Goal: Task Accomplishment & Management: Use online tool/utility

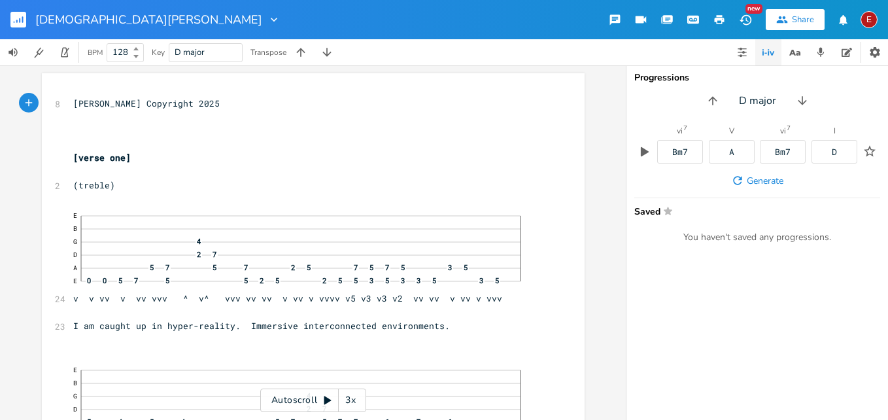
click at [348, 400] on div "3x" at bounding box center [351, 400] width 24 height 24
click at [348, 400] on div "4x" at bounding box center [351, 400] width 24 height 24
click at [322, 399] on icon at bounding box center [327, 400] width 10 height 10
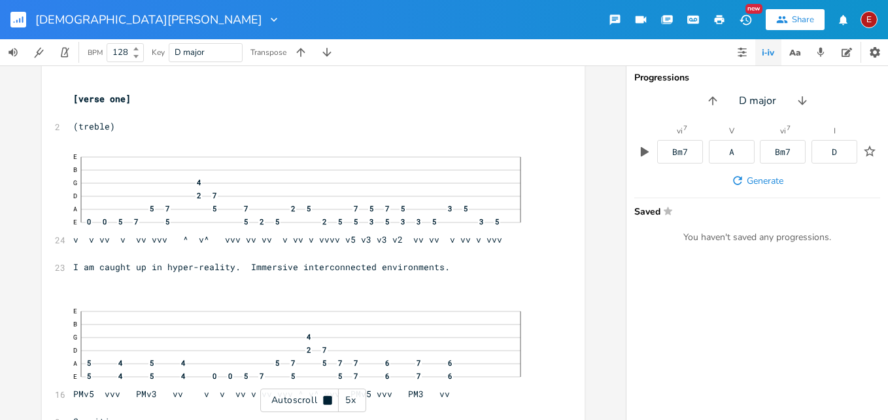
click at [322, 399] on icon at bounding box center [327, 400] width 10 height 10
click at [327, 405] on div "Autoscroll 5x" at bounding box center [313, 400] width 106 height 24
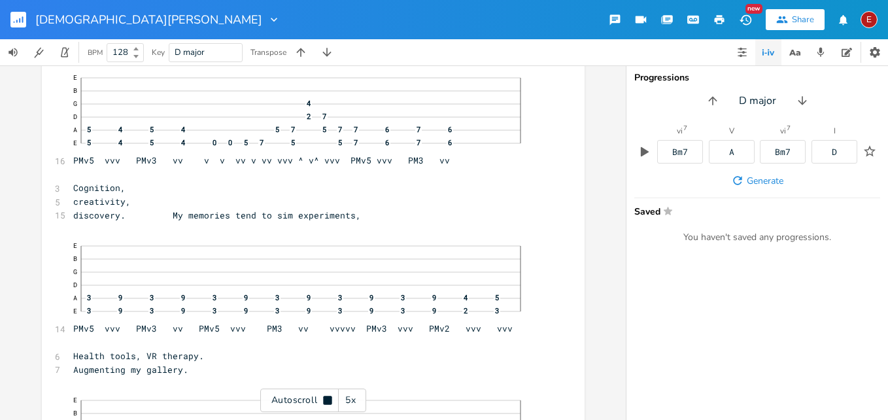
scroll to position [294, 0]
click at [326, 397] on icon at bounding box center [327, 399] width 8 height 8
click at [326, 397] on icon at bounding box center [327, 400] width 10 height 10
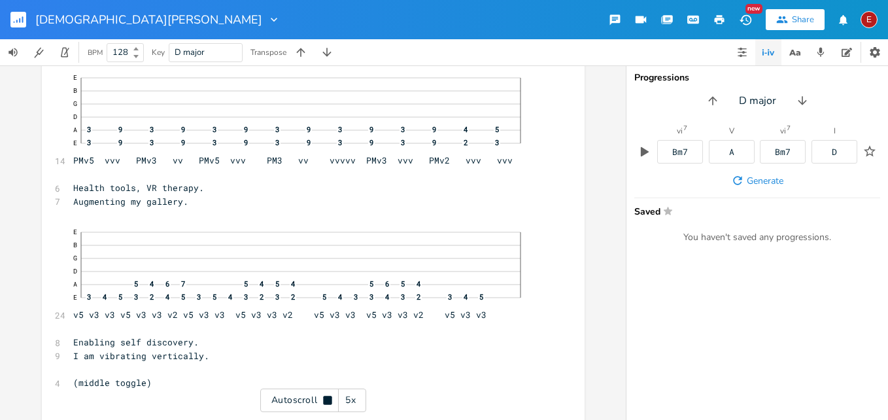
click at [326, 397] on icon at bounding box center [327, 399] width 8 height 8
click at [326, 400] on icon at bounding box center [327, 400] width 7 height 8
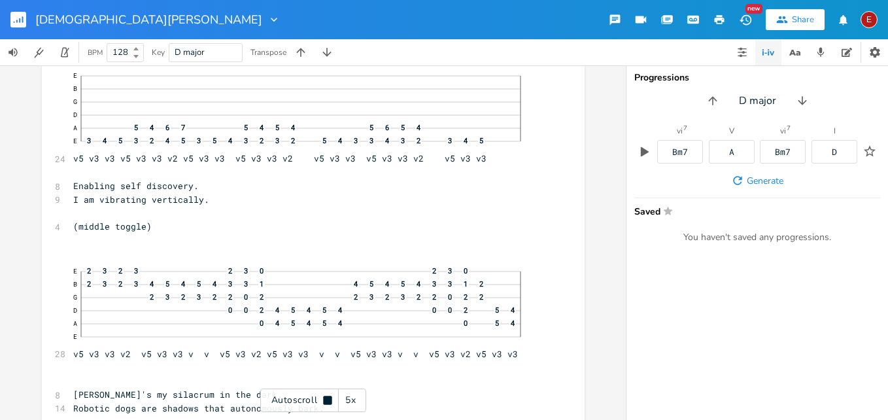
click at [326, 400] on icon at bounding box center [327, 399] width 8 height 8
click at [326, 400] on icon at bounding box center [327, 400] width 7 height 8
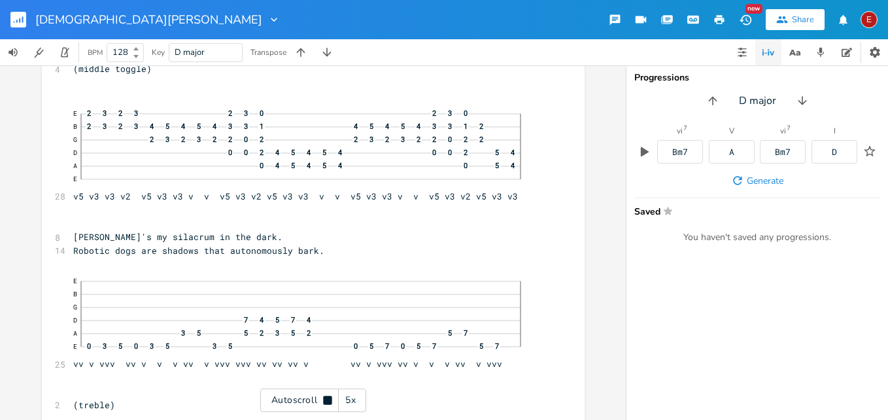
scroll to position [776, 0]
click at [326, 400] on icon at bounding box center [327, 399] width 8 height 8
click at [324, 401] on icon at bounding box center [327, 400] width 7 height 8
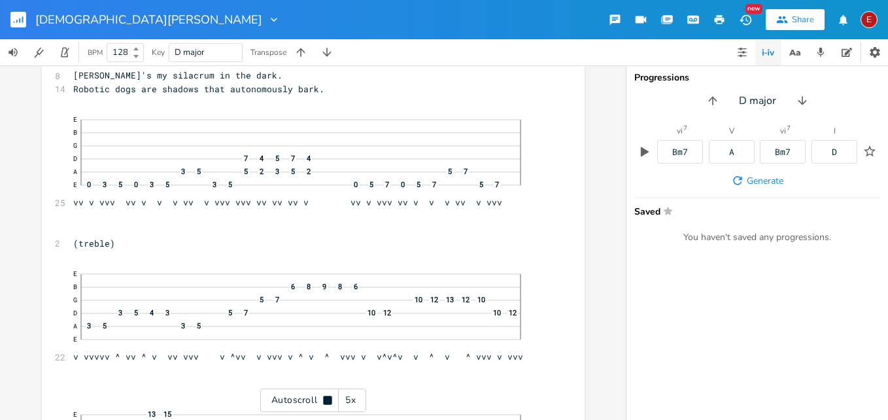
click at [324, 401] on icon at bounding box center [327, 399] width 8 height 8
click at [324, 401] on icon at bounding box center [327, 400] width 7 height 8
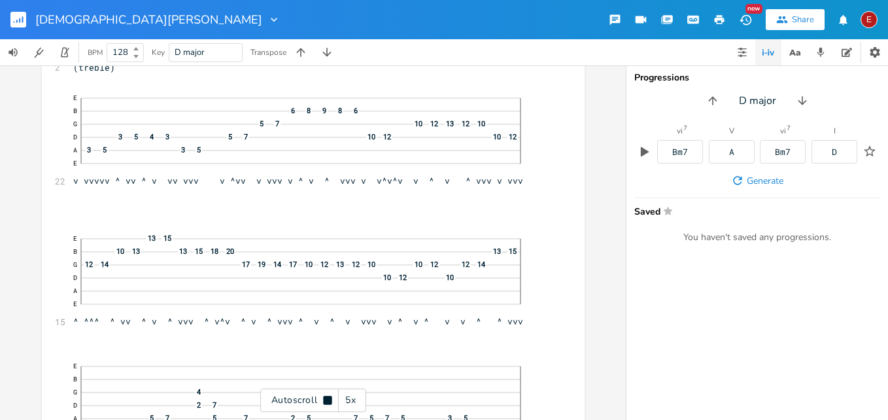
click at [324, 401] on icon at bounding box center [327, 399] width 8 height 8
click at [326, 399] on icon at bounding box center [327, 400] width 7 height 8
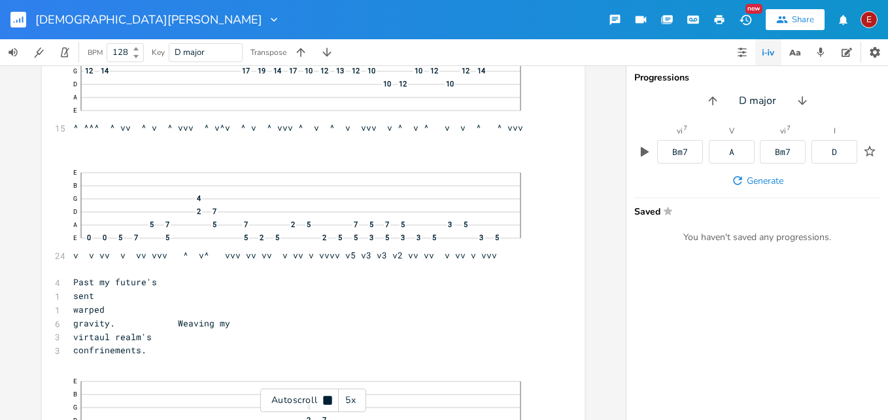
click at [326, 399] on icon at bounding box center [327, 399] width 8 height 8
click at [326, 399] on icon at bounding box center [327, 400] width 7 height 8
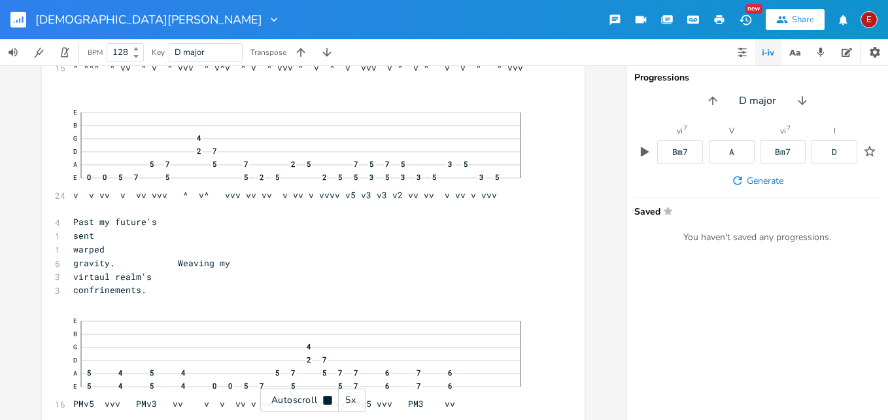
scroll to position [1367, 0]
click at [326, 399] on icon at bounding box center [327, 399] width 8 height 8
click at [326, 399] on icon at bounding box center [327, 400] width 7 height 8
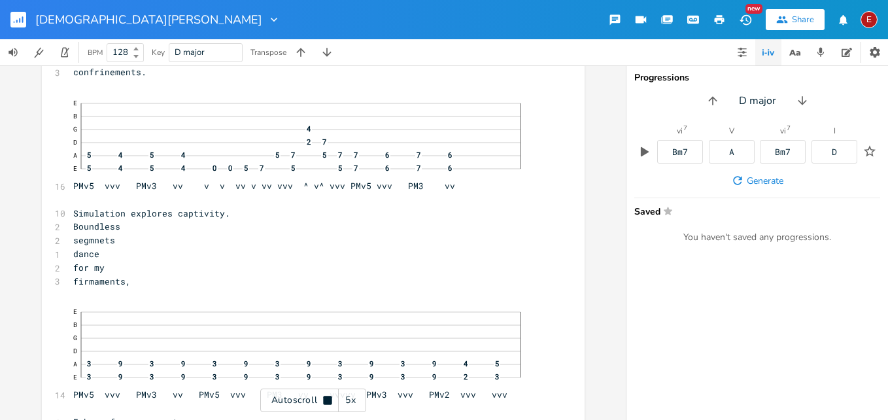
click at [326, 399] on icon at bounding box center [327, 399] width 8 height 8
click at [324, 403] on icon at bounding box center [327, 400] width 10 height 10
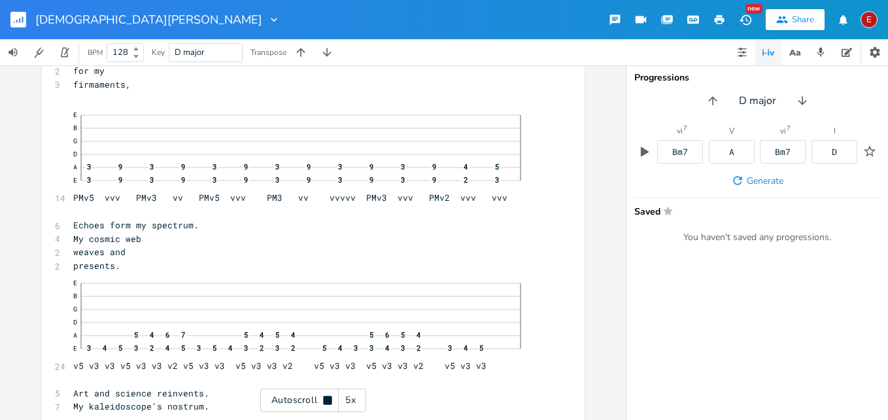
scroll to position [1783, 0]
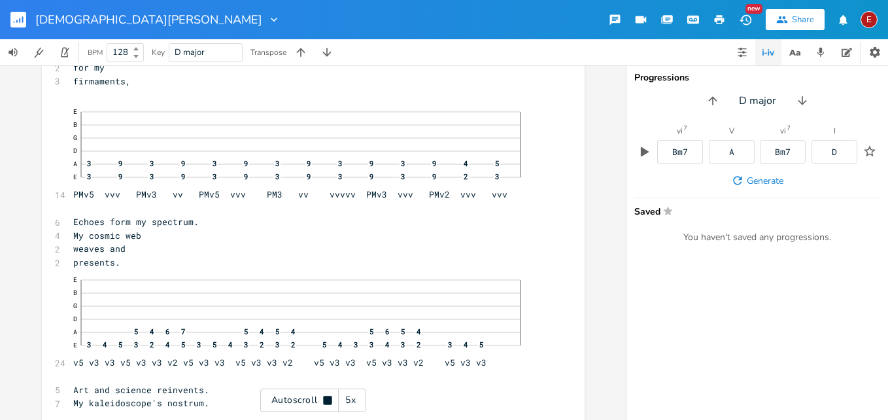
click at [324, 403] on icon at bounding box center [327, 399] width 8 height 8
click at [324, 403] on icon at bounding box center [327, 400] width 10 height 10
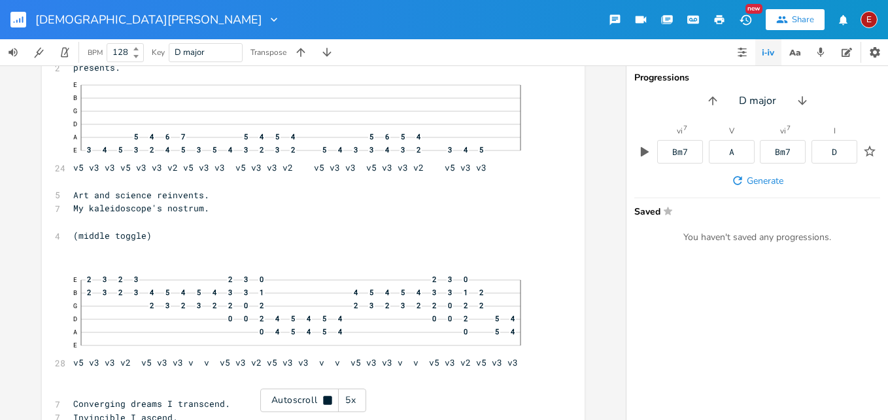
click at [324, 403] on icon at bounding box center [327, 399] width 8 height 8
click at [324, 403] on icon at bounding box center [327, 400] width 10 height 10
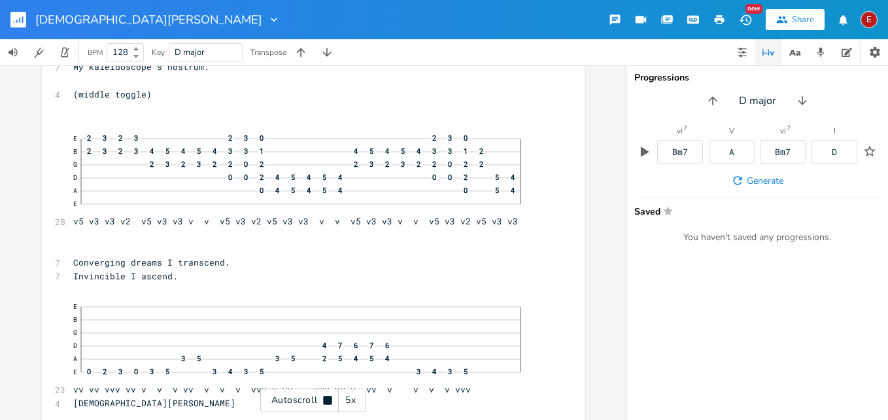
scroll to position [2120, 0]
click at [324, 403] on icon at bounding box center [327, 399] width 8 height 8
click at [324, 403] on icon at bounding box center [327, 400] width 10 height 10
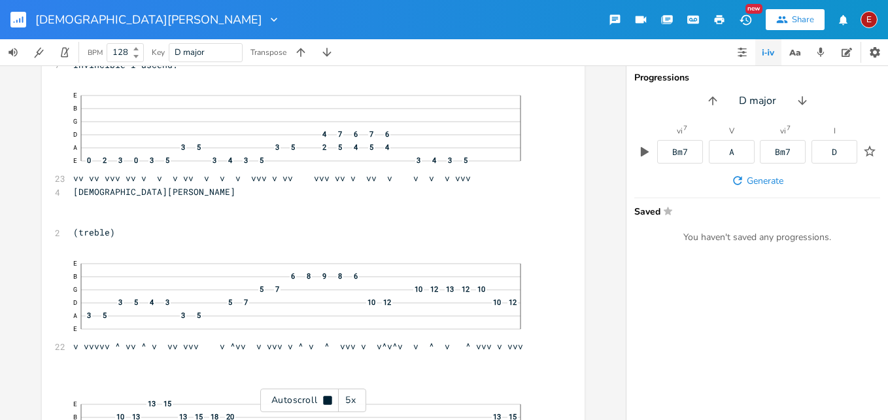
click at [324, 403] on icon at bounding box center [327, 399] width 8 height 8
click at [324, 403] on icon at bounding box center [327, 400] width 10 height 10
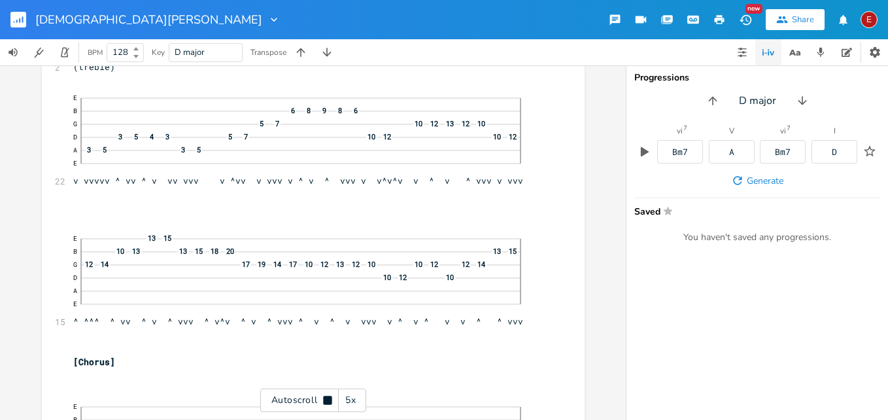
click at [324, 403] on icon at bounding box center [327, 399] width 8 height 8
click at [322, 401] on icon at bounding box center [327, 400] width 10 height 10
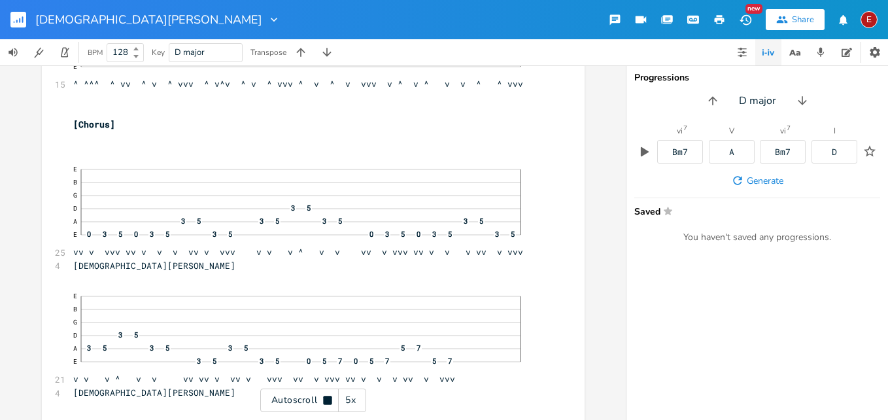
click at [322, 401] on icon at bounding box center [327, 400] width 10 height 10
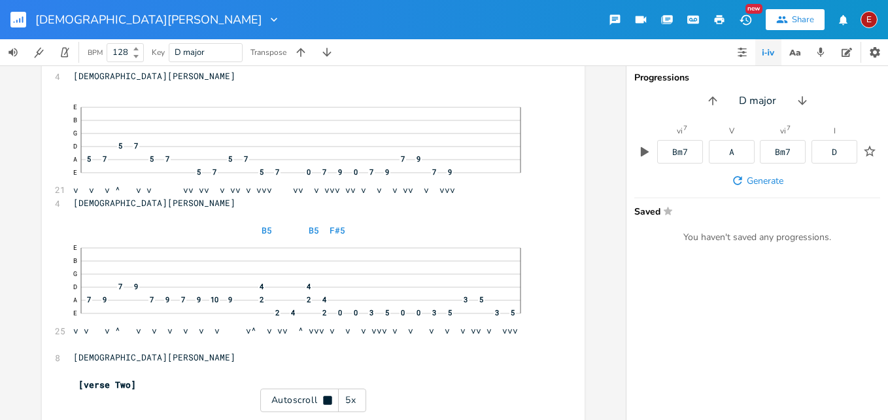
click at [322, 401] on icon at bounding box center [327, 400] width 10 height 10
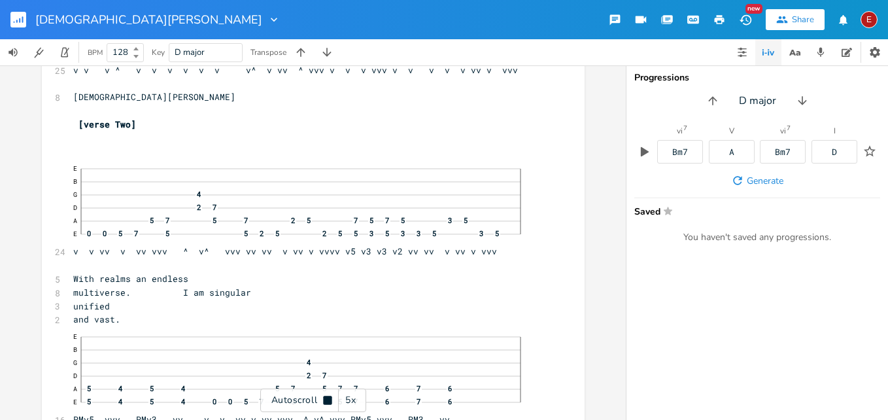
click at [322, 401] on icon at bounding box center [327, 400] width 10 height 10
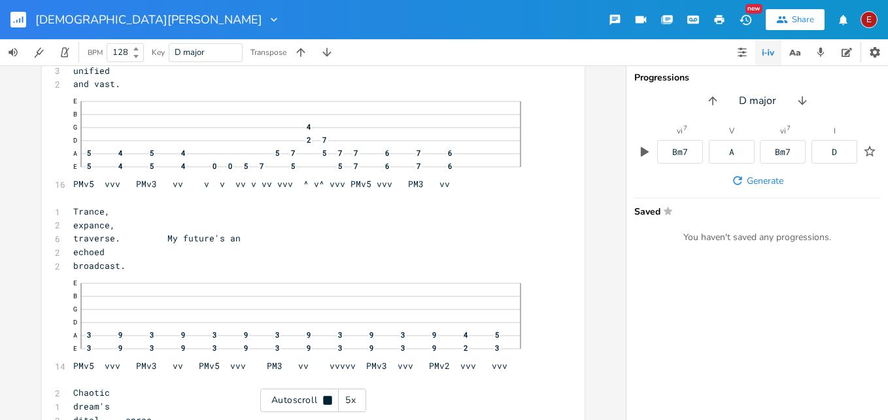
click at [322, 401] on icon at bounding box center [327, 400] width 10 height 10
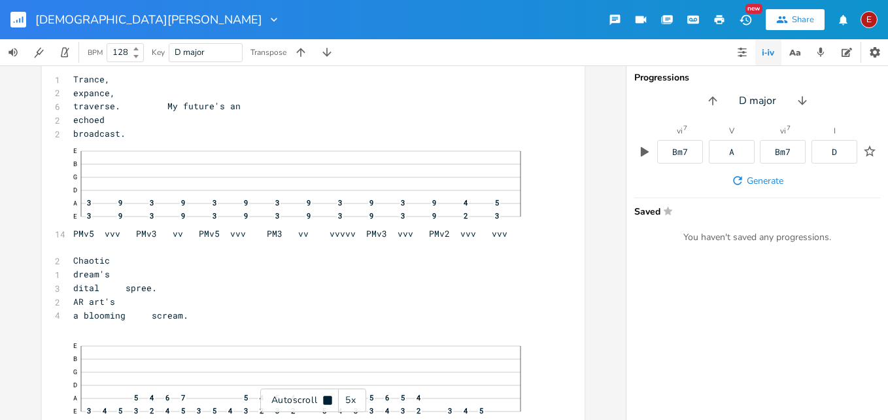
click at [322, 401] on icon at bounding box center [327, 400] width 10 height 10
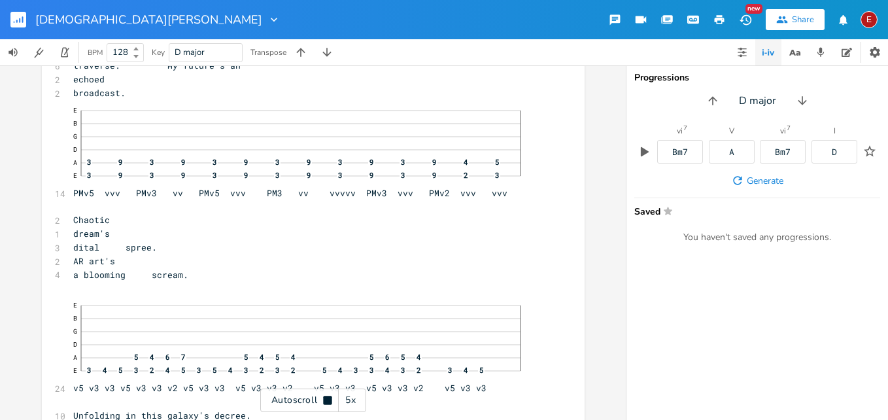
click at [322, 401] on icon at bounding box center [327, 400] width 10 height 10
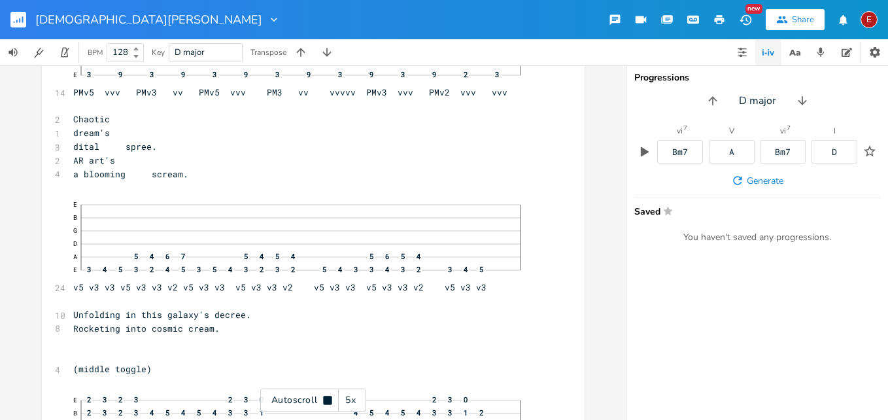
click at [322, 401] on icon at bounding box center [327, 400] width 10 height 10
click at [115, 161] on span "AR art's" at bounding box center [94, 160] width 42 height 12
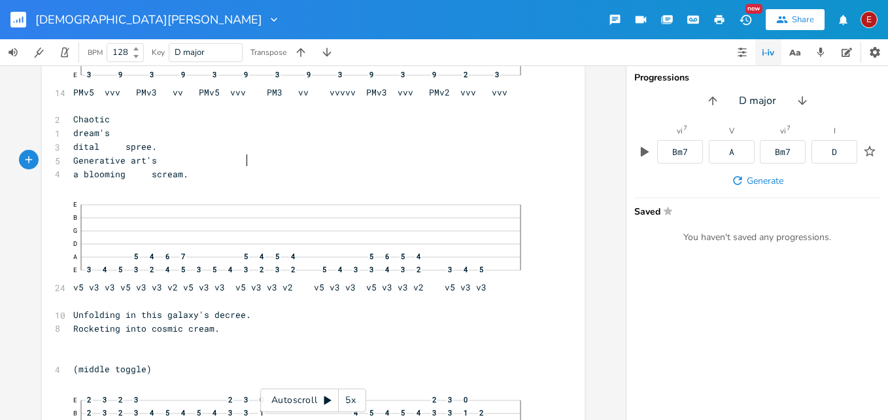
type textarea "Generative"
click at [327, 399] on icon at bounding box center [327, 400] width 7 height 8
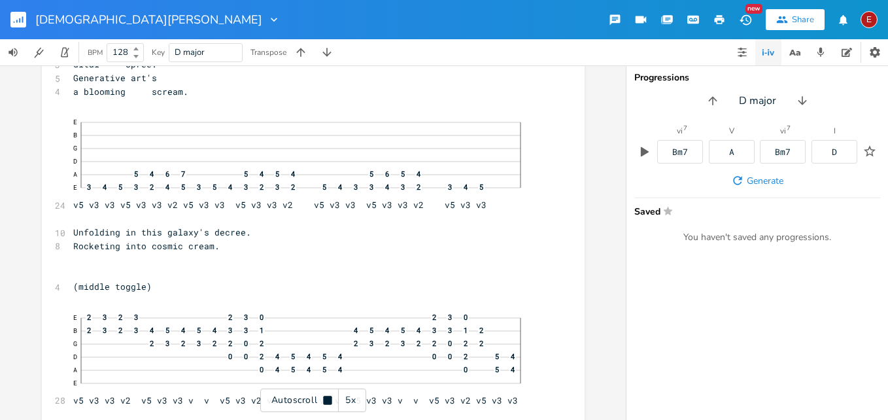
click at [327, 399] on icon at bounding box center [327, 399] width 8 height 8
click at [327, 399] on icon at bounding box center [327, 400] width 7 height 8
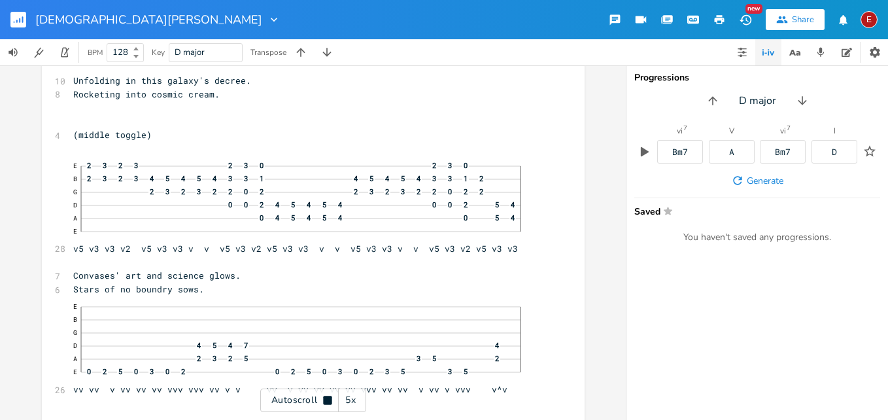
scroll to position [4054, 0]
click at [327, 399] on icon at bounding box center [327, 399] width 8 height 8
click at [327, 399] on icon at bounding box center [327, 400] width 7 height 8
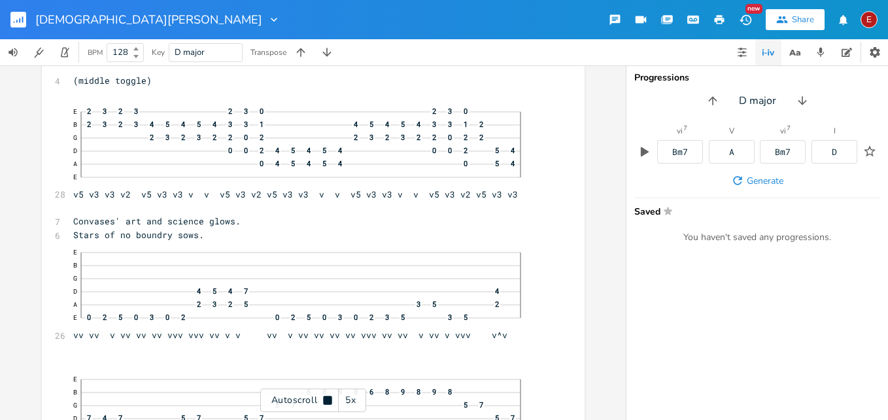
click at [327, 399] on icon at bounding box center [327, 399] width 8 height 8
click at [327, 399] on icon at bounding box center [327, 400] width 7 height 8
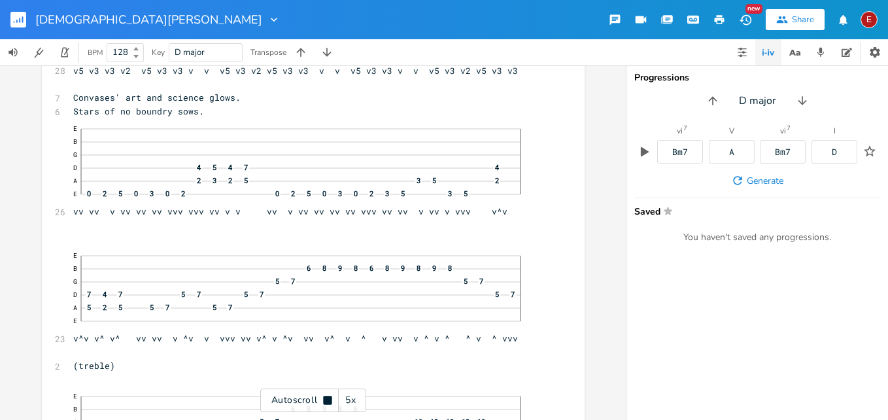
click at [327, 399] on icon at bounding box center [327, 399] width 8 height 8
click at [327, 399] on icon at bounding box center [327, 400] width 7 height 8
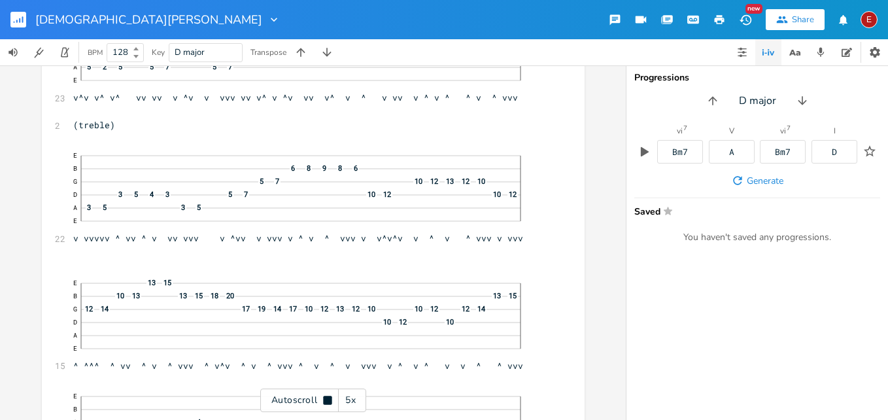
scroll to position [4473, 0]
click at [327, 399] on icon at bounding box center [327, 399] width 8 height 8
click at [327, 399] on icon at bounding box center [327, 400] width 7 height 8
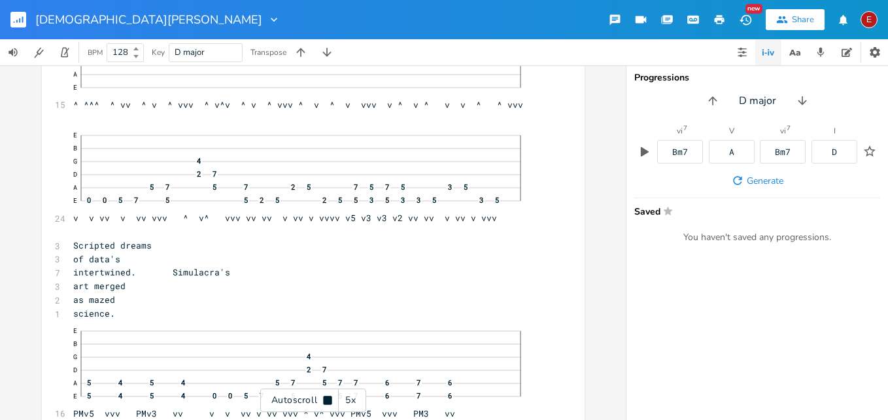
scroll to position [4734, 0]
click at [327, 399] on icon at bounding box center [327, 399] width 8 height 8
click at [327, 399] on icon at bounding box center [327, 400] width 7 height 8
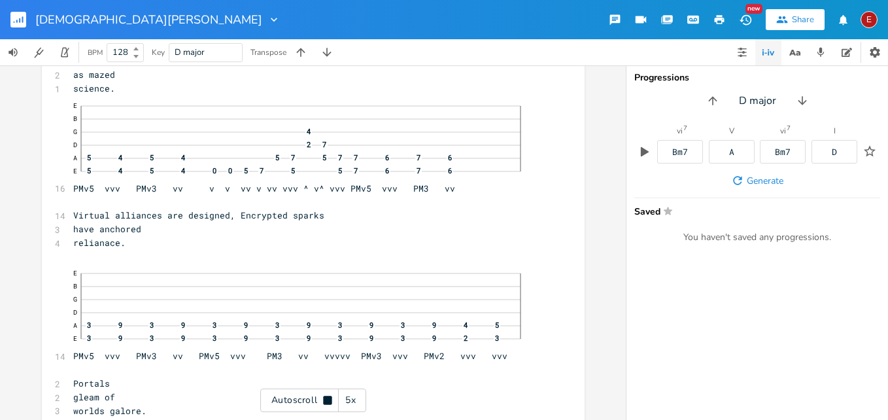
scroll to position [4958, 0]
click at [327, 399] on icon at bounding box center [327, 399] width 8 height 8
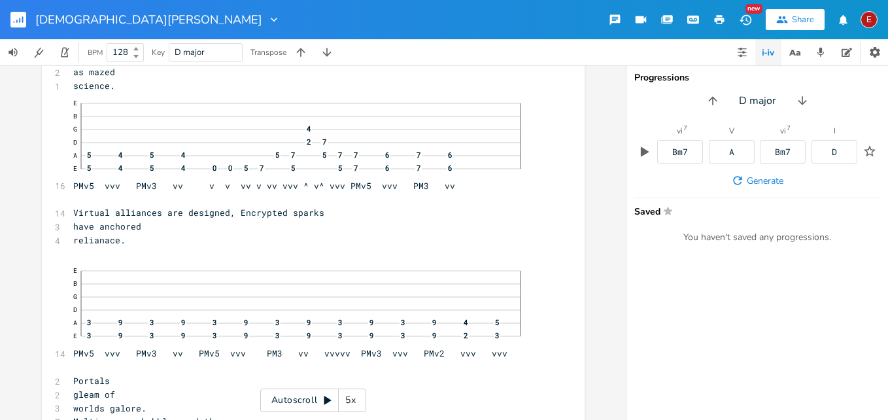
click at [327, 399] on icon at bounding box center [327, 400] width 7 height 8
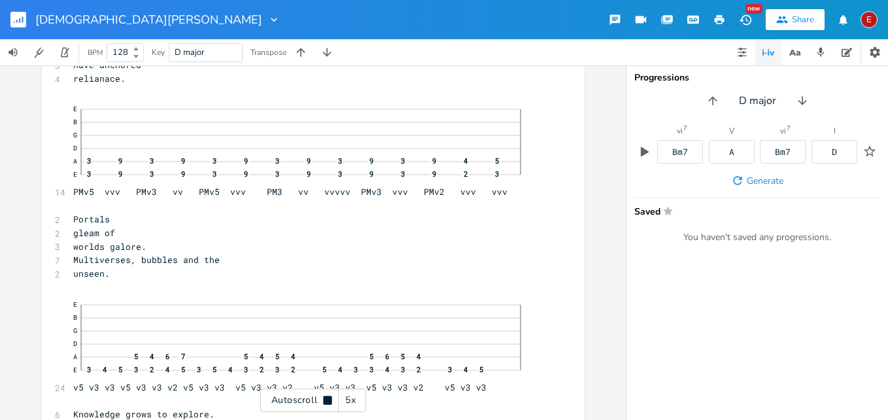
click at [327, 399] on icon at bounding box center [327, 399] width 8 height 8
click at [327, 399] on icon at bounding box center [327, 400] width 7 height 8
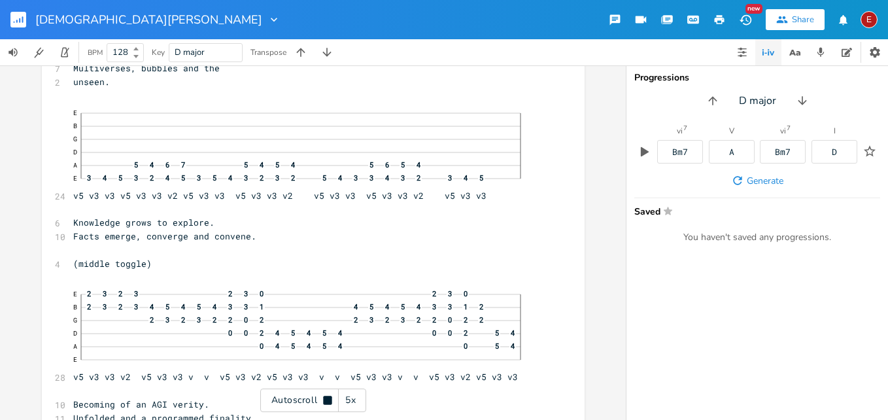
click at [327, 399] on icon at bounding box center [327, 399] width 8 height 8
click at [327, 399] on icon at bounding box center [327, 400] width 7 height 8
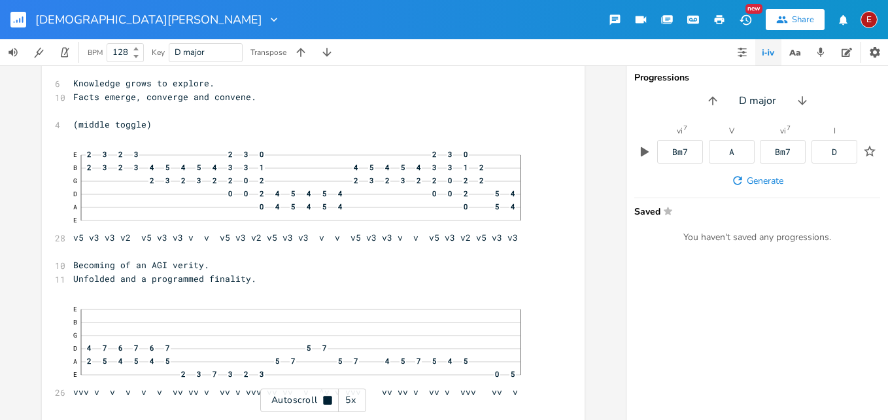
scroll to position [5453, 0]
click at [327, 399] on icon at bounding box center [327, 399] width 8 height 8
click at [326, 399] on icon at bounding box center [327, 400] width 7 height 8
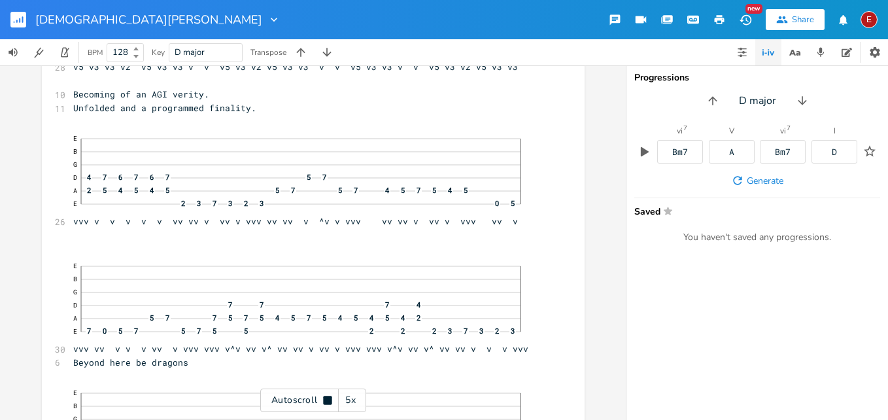
click at [326, 399] on icon at bounding box center [327, 399] width 8 height 8
click at [326, 399] on icon at bounding box center [327, 400] width 7 height 8
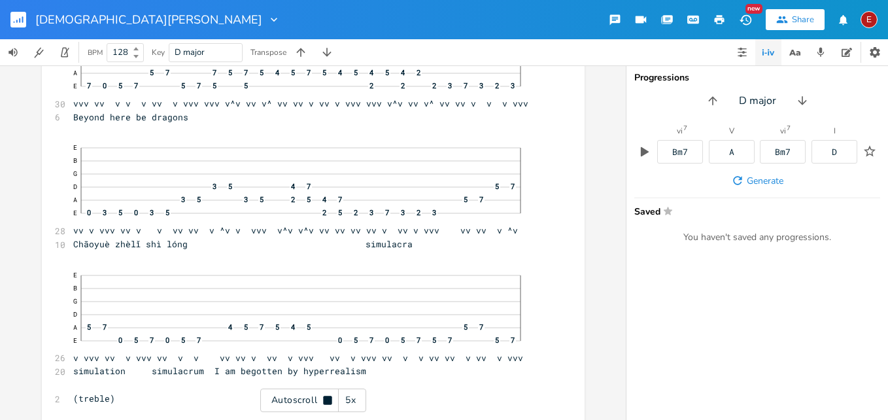
click at [326, 399] on icon at bounding box center [327, 399] width 8 height 8
click at [326, 399] on icon at bounding box center [327, 400] width 7 height 8
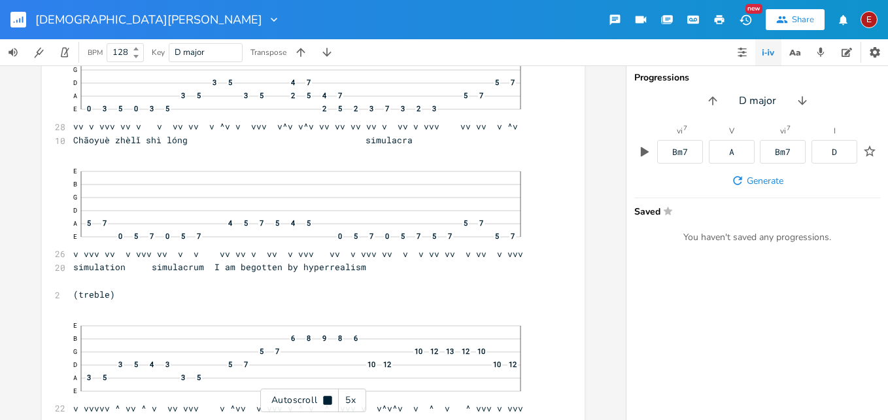
click at [326, 399] on icon at bounding box center [327, 399] width 8 height 8
click at [326, 399] on icon at bounding box center [327, 400] width 7 height 8
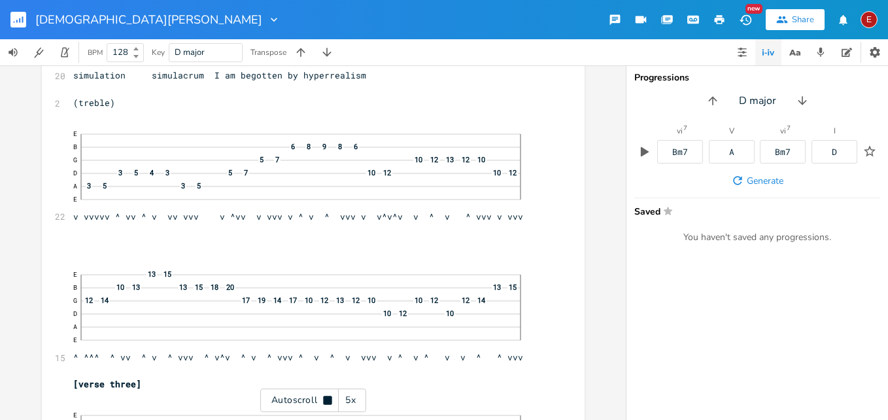
click at [326, 399] on icon at bounding box center [327, 399] width 8 height 8
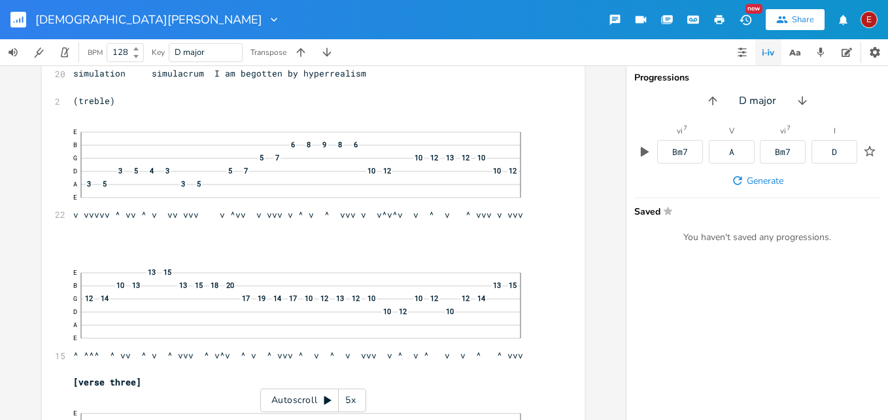
click at [326, 399] on icon at bounding box center [327, 400] width 7 height 8
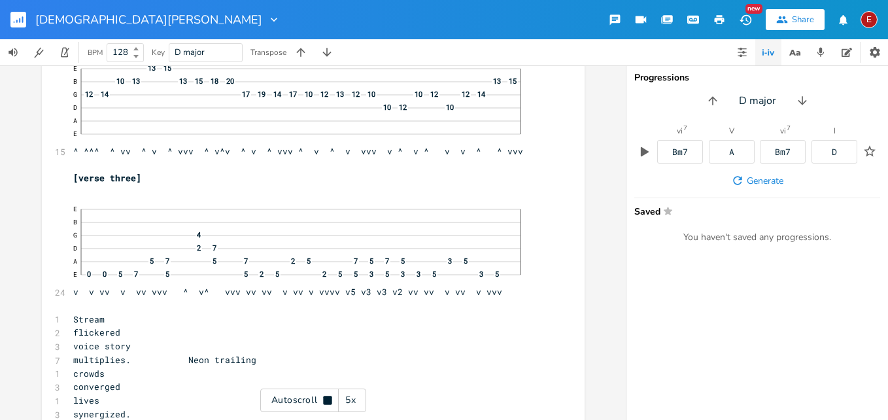
click at [326, 399] on icon at bounding box center [327, 399] width 8 height 8
click at [326, 399] on icon at bounding box center [327, 400] width 7 height 8
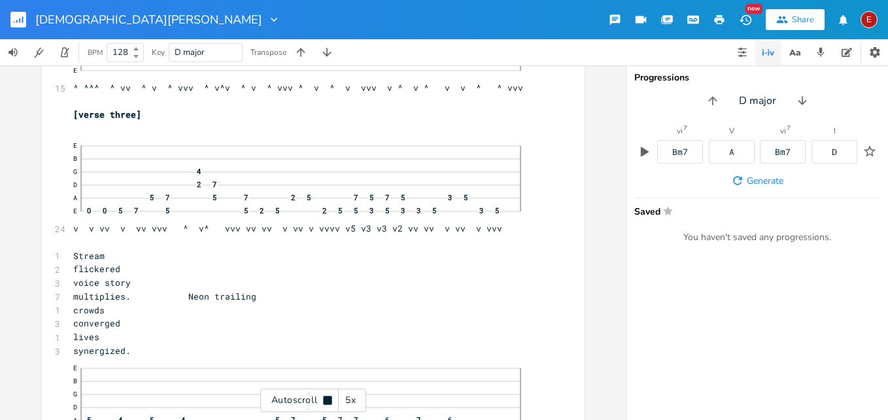
scroll to position [6433, 0]
click at [326, 399] on icon at bounding box center [327, 399] width 8 height 8
click at [326, 399] on icon at bounding box center [327, 400] width 7 height 8
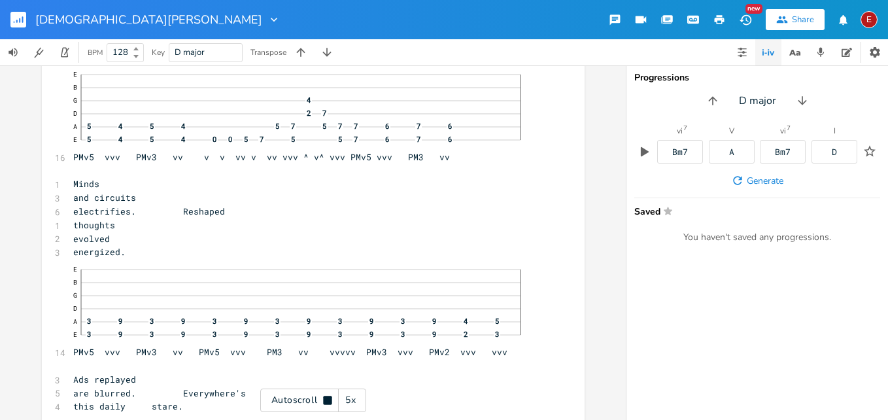
click at [326, 399] on icon at bounding box center [327, 399] width 8 height 8
click at [326, 399] on icon at bounding box center [327, 400] width 7 height 8
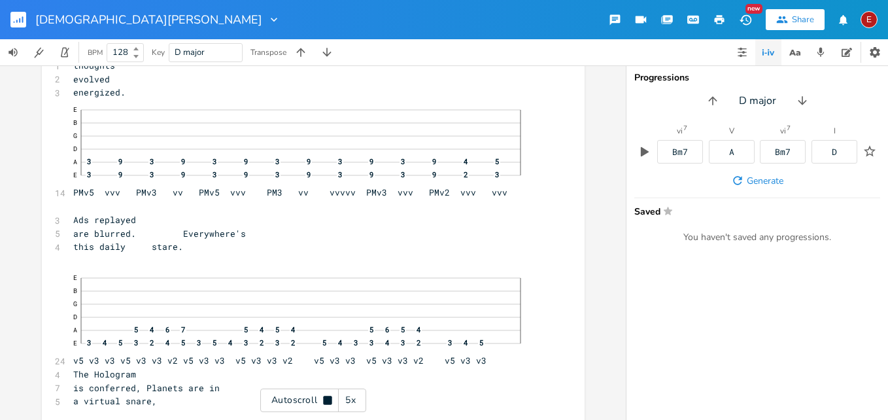
click at [326, 399] on icon at bounding box center [327, 399] width 8 height 8
click at [326, 399] on icon at bounding box center [327, 400] width 7 height 8
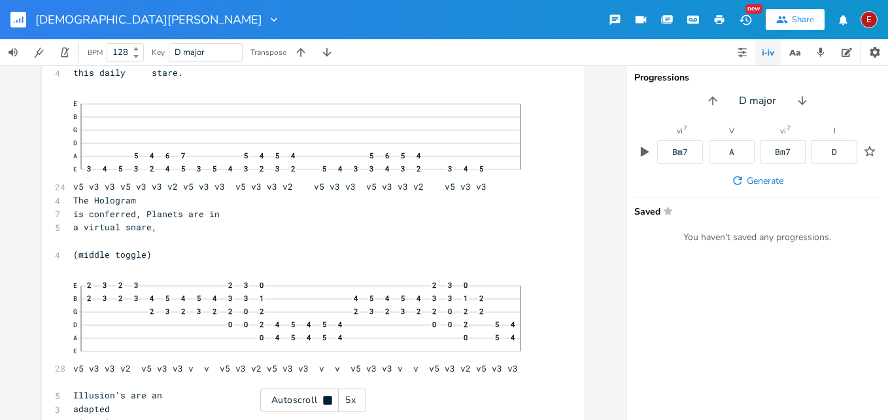
click at [326, 399] on icon at bounding box center [327, 399] width 8 height 8
click at [326, 399] on icon at bounding box center [327, 400] width 7 height 8
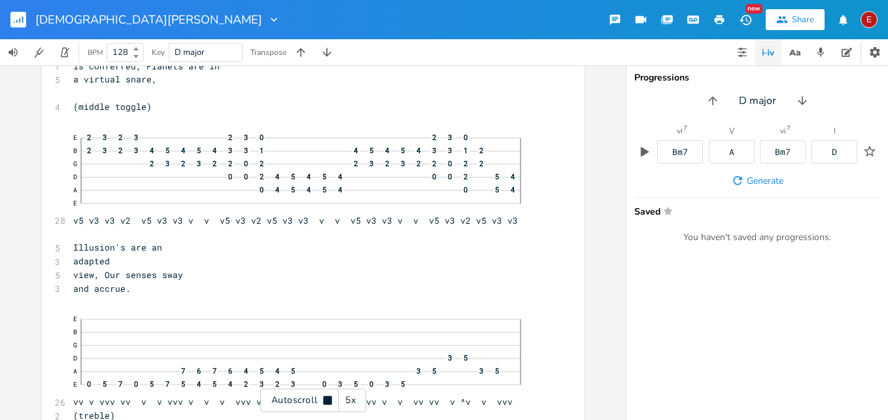
scroll to position [7211, 0]
click at [326, 399] on icon at bounding box center [327, 399] width 8 height 8
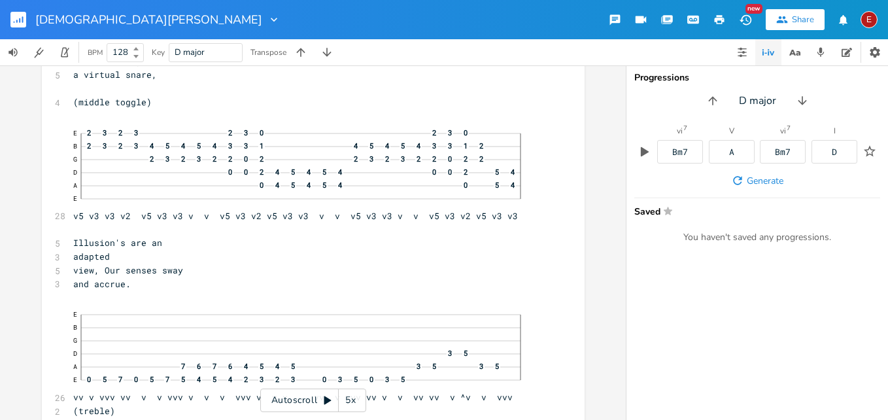
click at [326, 399] on icon at bounding box center [327, 400] width 7 height 8
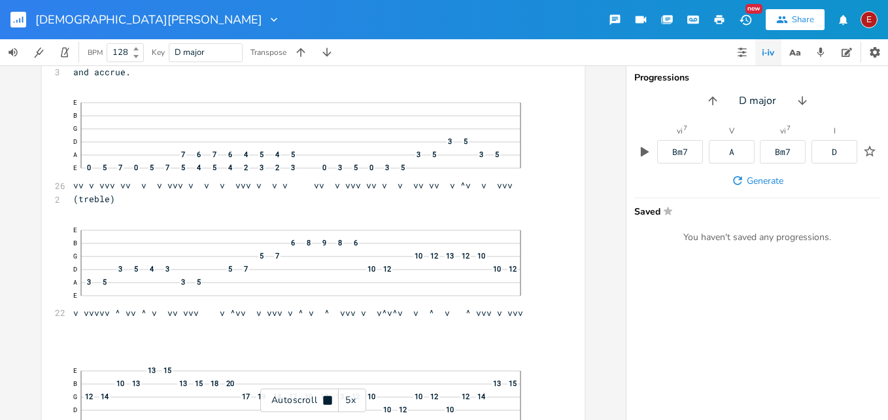
click at [326, 399] on icon at bounding box center [327, 399] width 8 height 8
click at [326, 399] on icon at bounding box center [327, 400] width 7 height 8
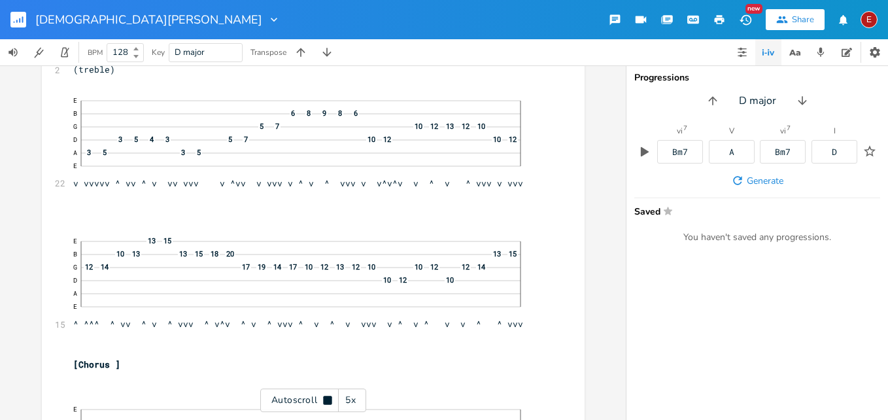
click at [326, 399] on icon at bounding box center [327, 399] width 8 height 8
click at [326, 399] on icon at bounding box center [327, 400] width 7 height 8
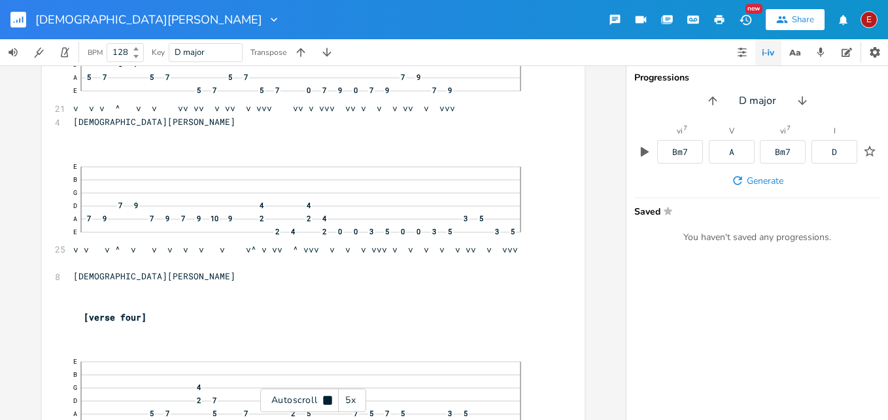
scroll to position [8194, 0]
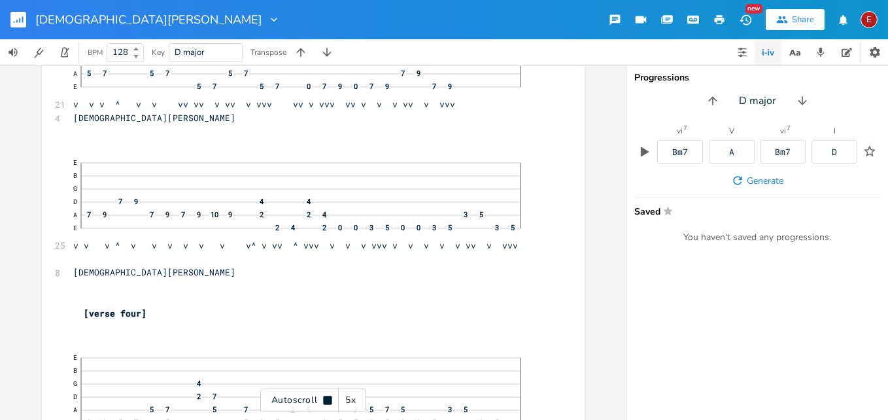
click at [326, 399] on icon at bounding box center [327, 399] width 8 height 8
click at [326, 399] on icon at bounding box center [327, 400] width 7 height 8
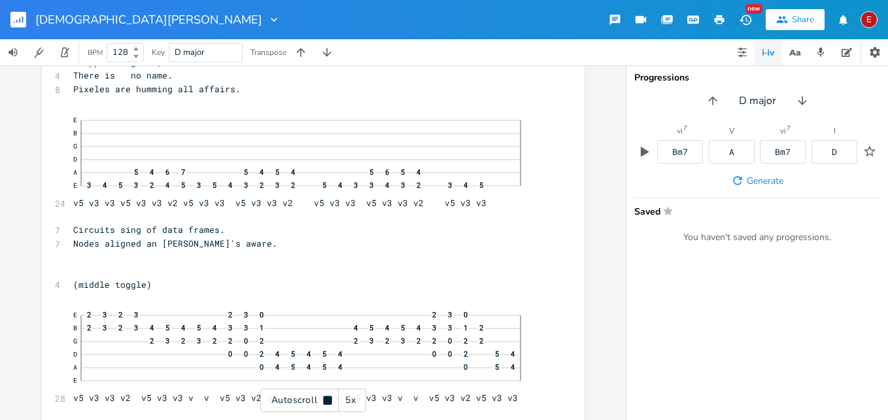
scroll to position [8964, 0]
click at [326, 399] on icon at bounding box center [327, 399] width 8 height 8
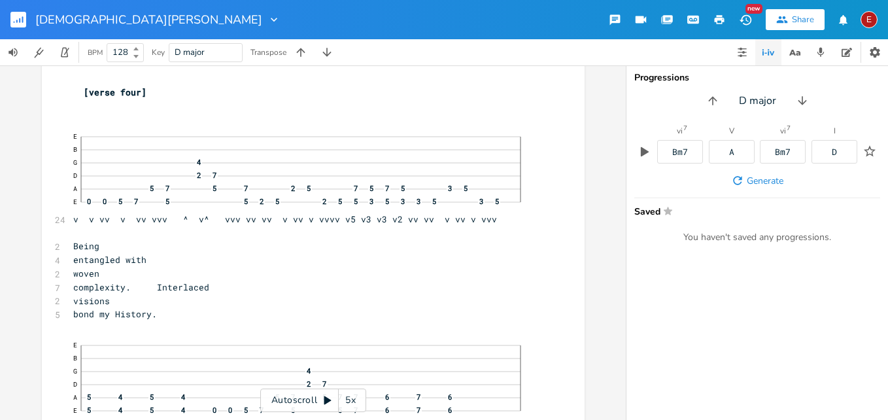
scroll to position [8446, 0]
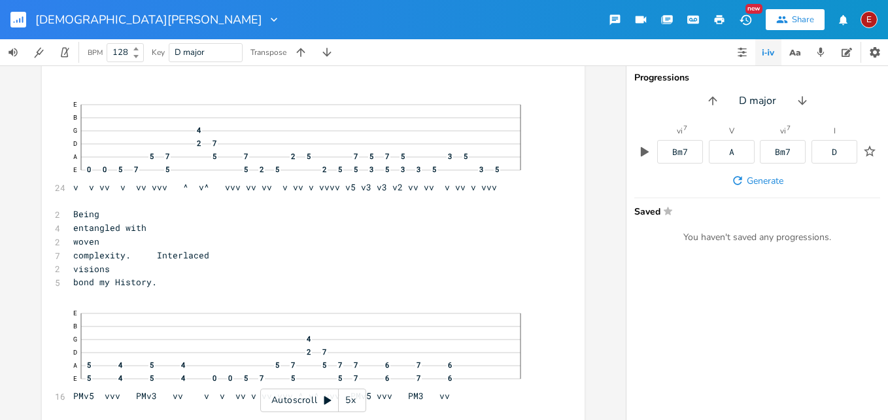
click at [329, 397] on icon at bounding box center [327, 400] width 10 height 10
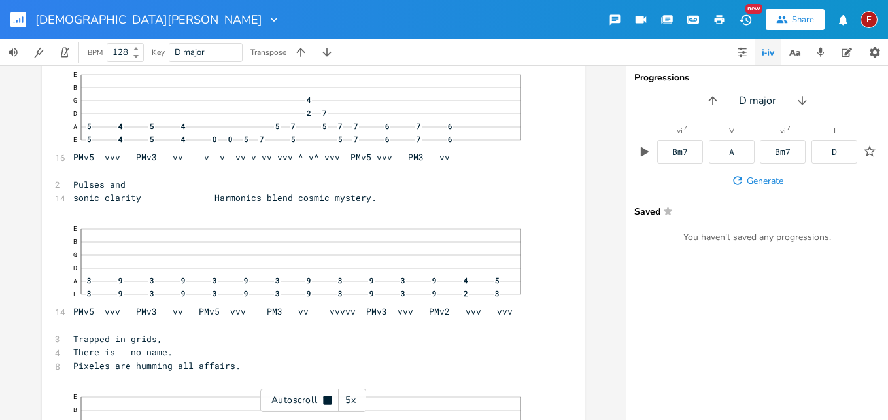
click at [329, 397] on icon at bounding box center [327, 399] width 8 height 8
click at [329, 397] on icon at bounding box center [327, 400] width 10 height 10
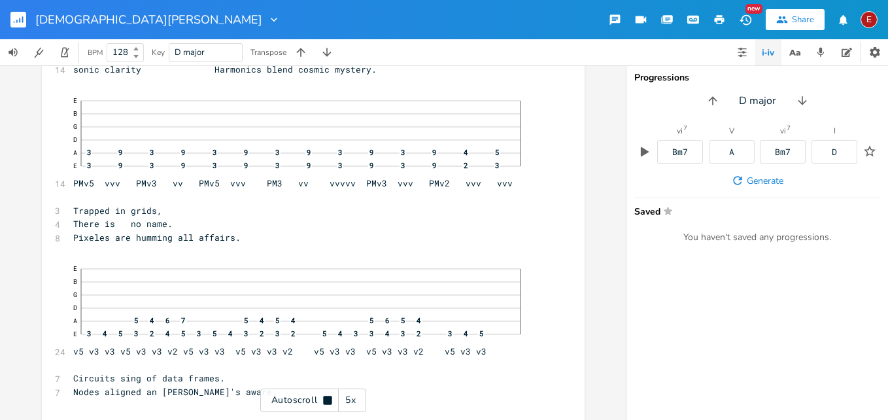
scroll to position [8815, 0]
click at [329, 397] on icon at bounding box center [327, 399] width 8 height 8
click at [329, 397] on icon at bounding box center [327, 400] width 10 height 10
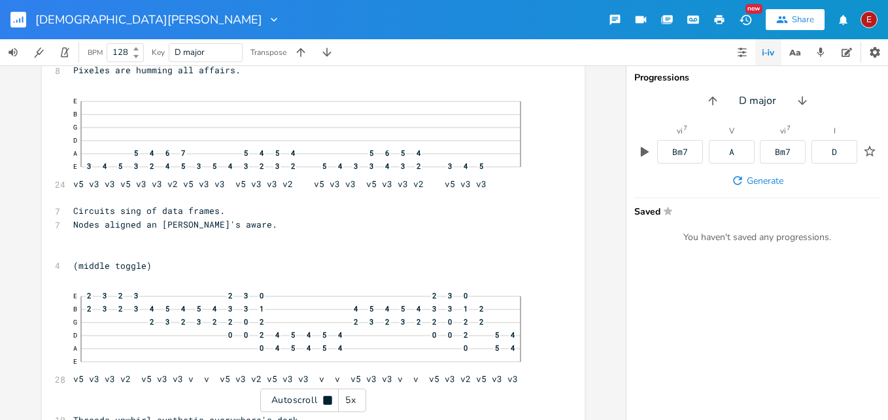
click at [329, 397] on icon at bounding box center [327, 399] width 8 height 8
click at [329, 397] on icon at bounding box center [327, 400] width 10 height 10
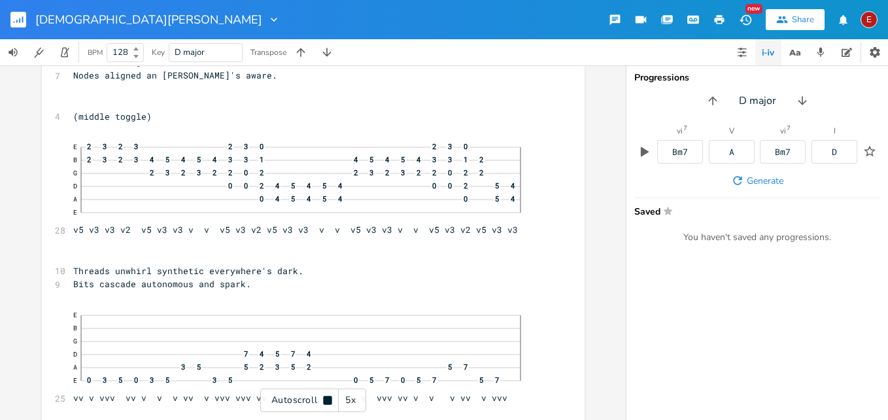
click at [329, 397] on icon at bounding box center [327, 399] width 8 height 8
click at [329, 397] on icon at bounding box center [327, 400] width 10 height 10
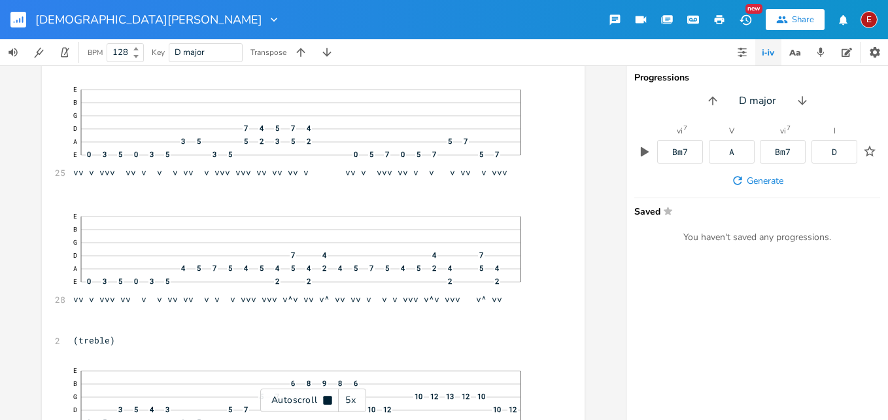
click at [329, 397] on icon at bounding box center [327, 399] width 8 height 8
click at [329, 397] on icon at bounding box center [327, 400] width 10 height 10
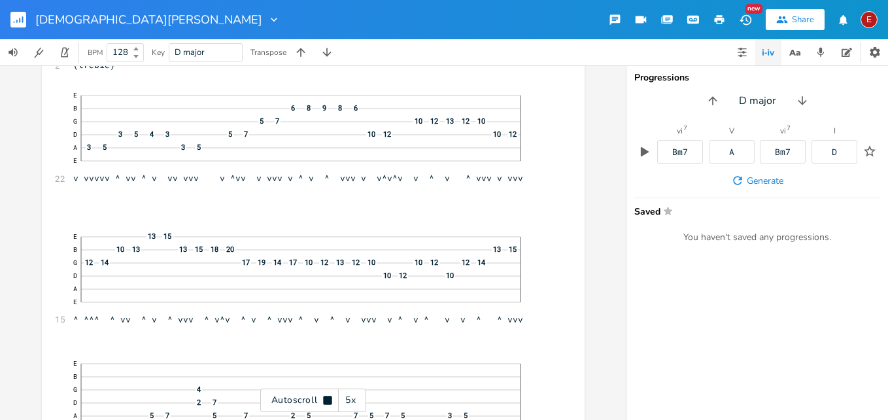
click at [329, 397] on icon at bounding box center [327, 399] width 8 height 8
click at [329, 397] on icon at bounding box center [327, 400] width 10 height 10
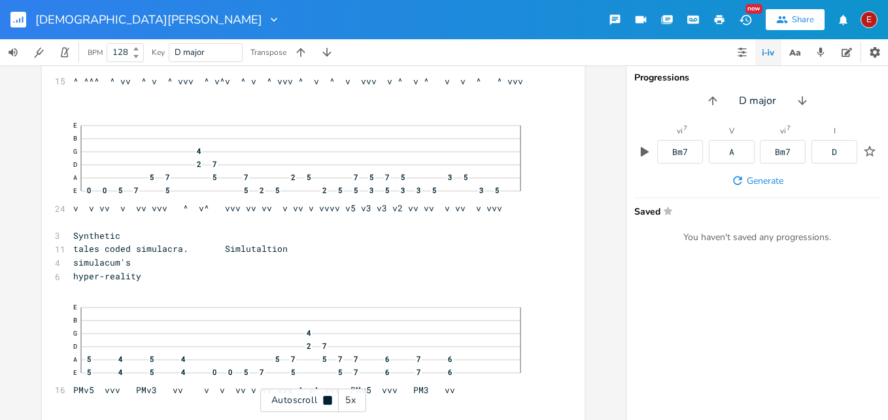
click at [329, 397] on icon at bounding box center [327, 399] width 8 height 8
click at [329, 397] on icon at bounding box center [327, 400] width 10 height 10
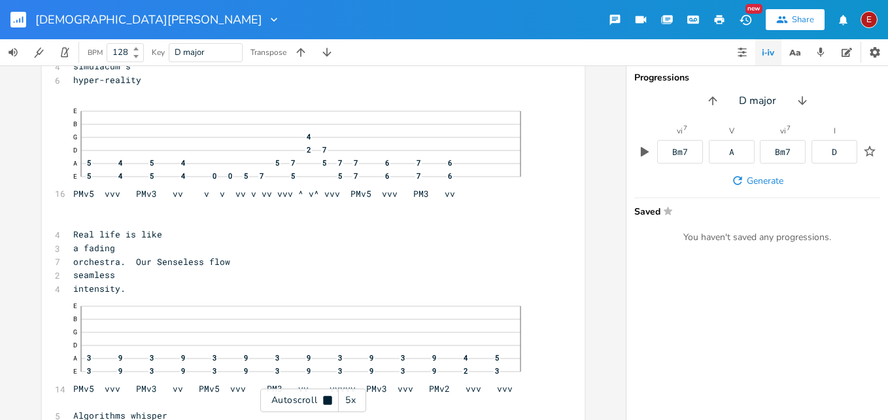
scroll to position [10067, 0]
click at [329, 397] on icon at bounding box center [327, 399] width 8 height 8
click at [329, 397] on icon at bounding box center [327, 400] width 10 height 10
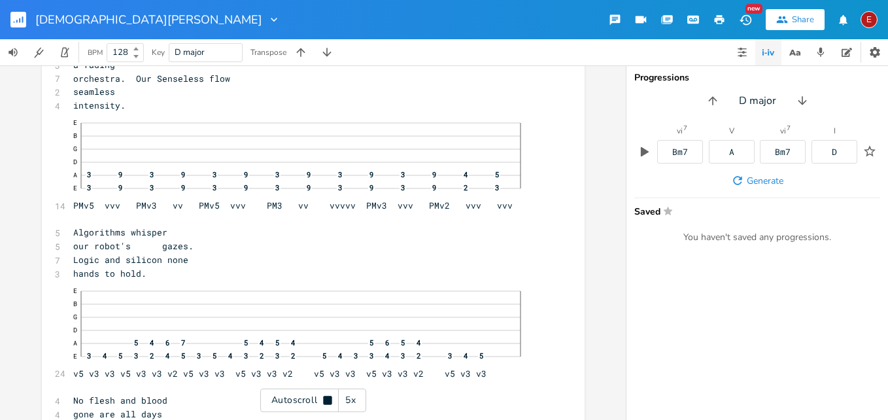
click at [329, 397] on icon at bounding box center [327, 399] width 8 height 8
click at [329, 397] on icon at bounding box center [327, 400] width 10 height 10
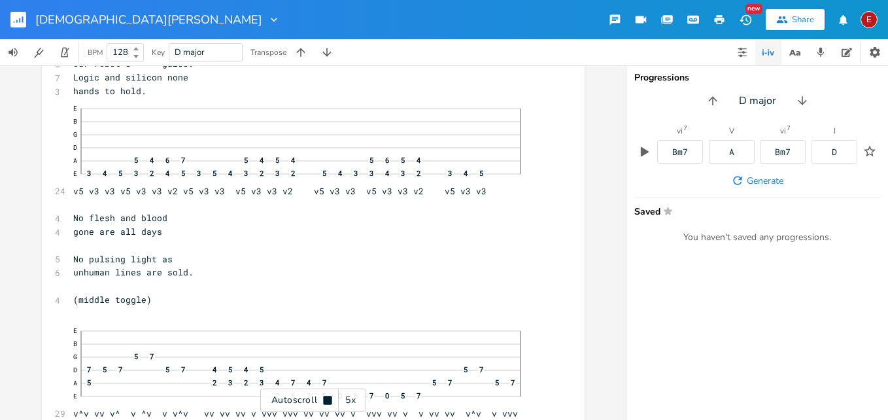
click at [329, 397] on icon at bounding box center [327, 399] width 8 height 8
click at [329, 397] on icon at bounding box center [327, 400] width 10 height 10
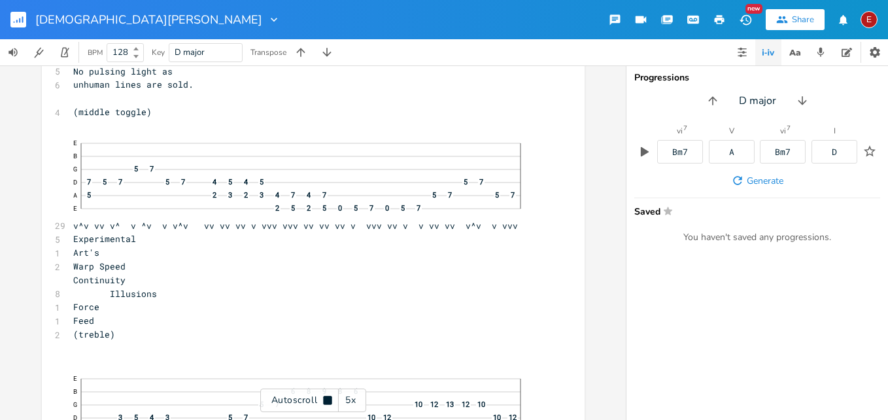
scroll to position [10620, 0]
click at [329, 397] on icon at bounding box center [327, 399] width 8 height 8
click at [329, 397] on icon at bounding box center [327, 400] width 10 height 10
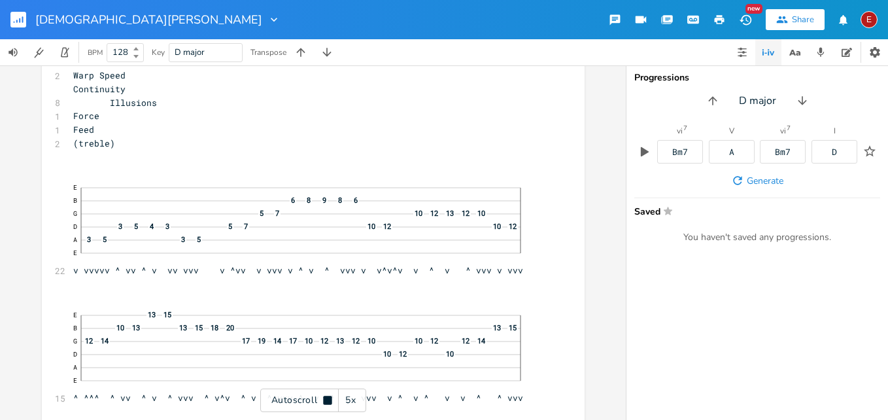
click at [329, 397] on icon at bounding box center [327, 399] width 8 height 8
click at [329, 397] on icon at bounding box center [327, 400] width 10 height 10
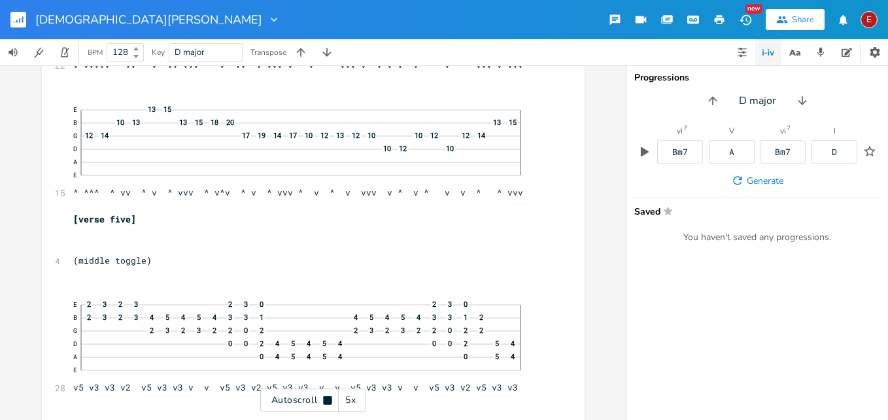
scroll to position [11017, 0]
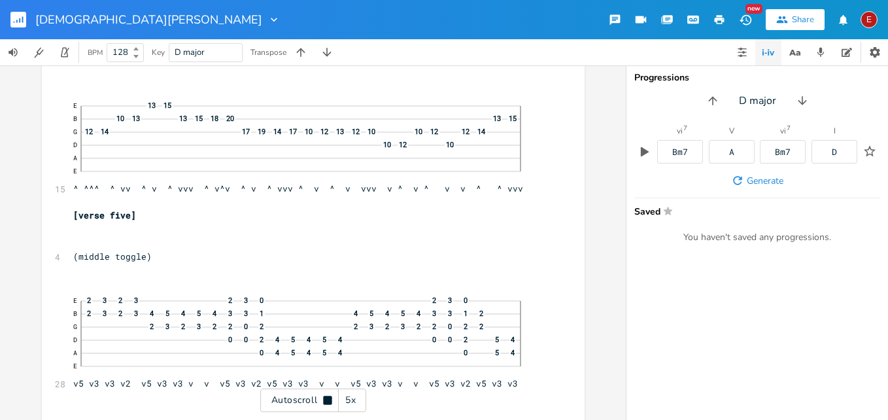
click at [329, 397] on icon at bounding box center [327, 399] width 8 height 8
click at [867, 23] on div "E" at bounding box center [868, 19] width 17 height 17
click at [814, 109] on span "Sign Out" at bounding box center [801, 113] width 31 height 8
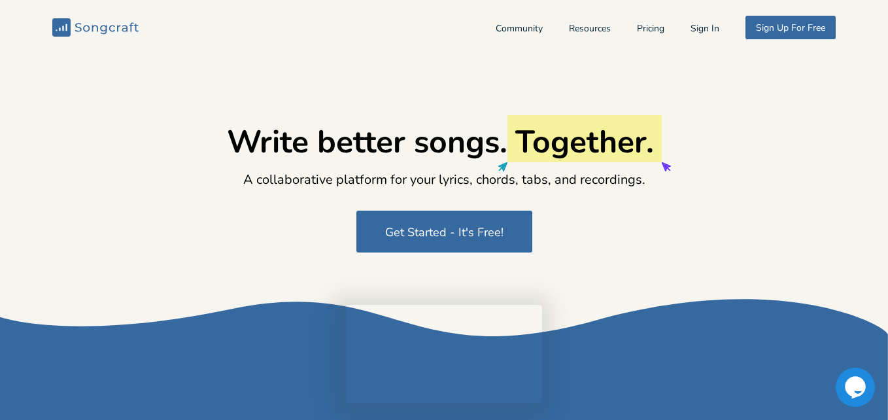
type input "[EMAIL_ADDRESS][DOMAIN_NAME]"
